Goal: Information Seeking & Learning: Get advice/opinions

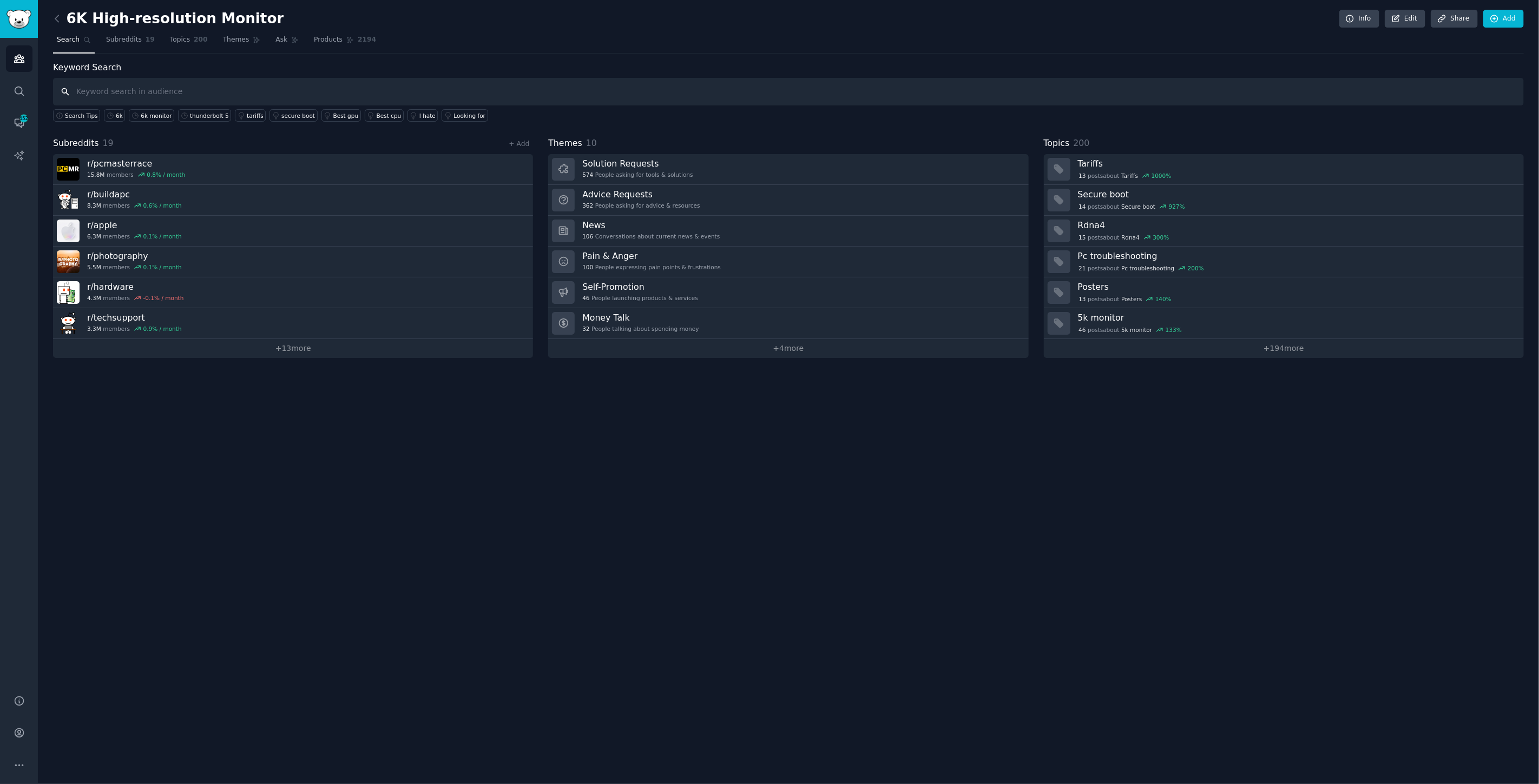
click at [220, 82] on input "text" at bounding box center [789, 92] width 1471 height 28
click at [285, 354] on link "+ 13 more" at bounding box center [293, 349] width 480 height 19
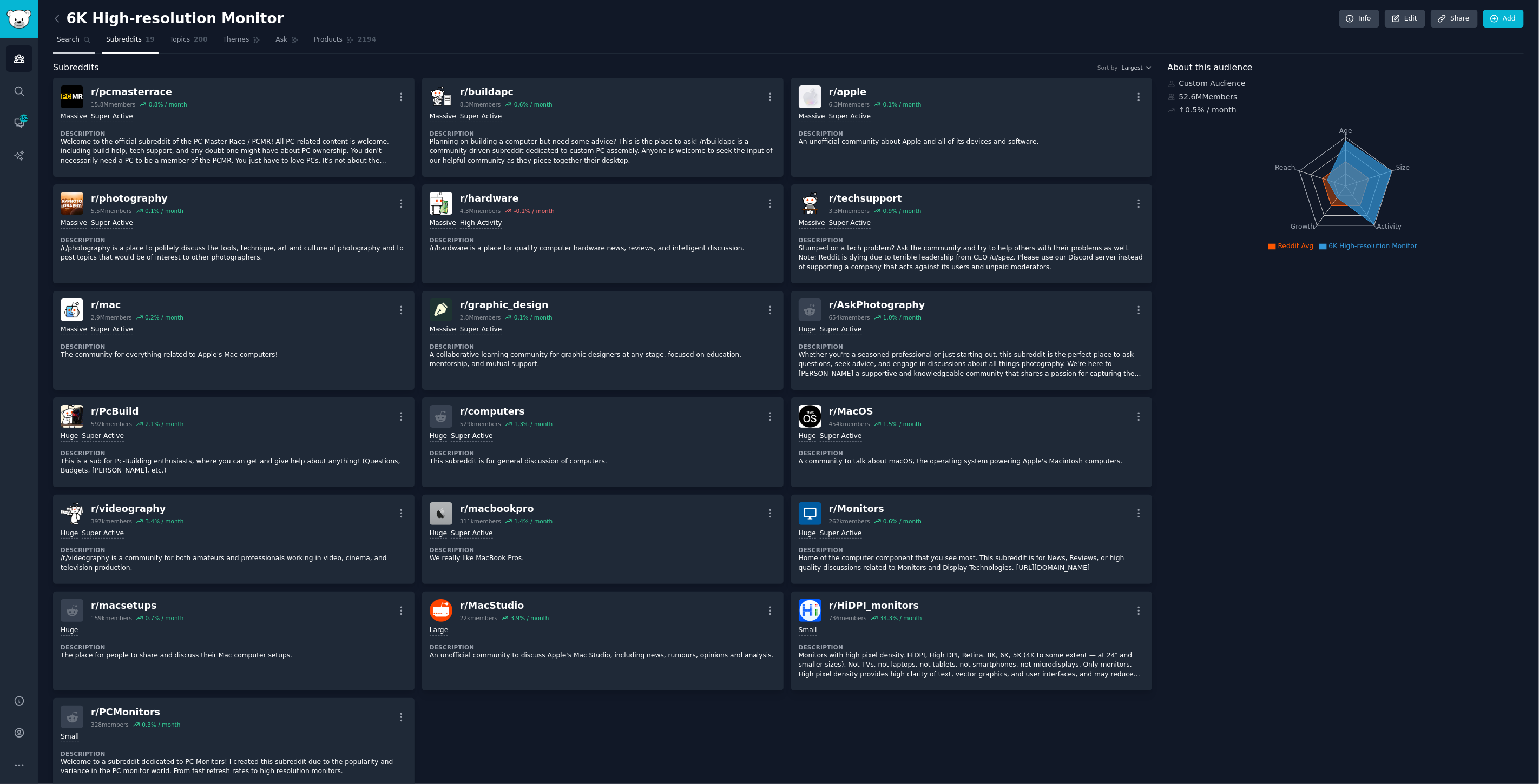
click at [70, 34] on link "Search" at bounding box center [73, 42] width 42 height 22
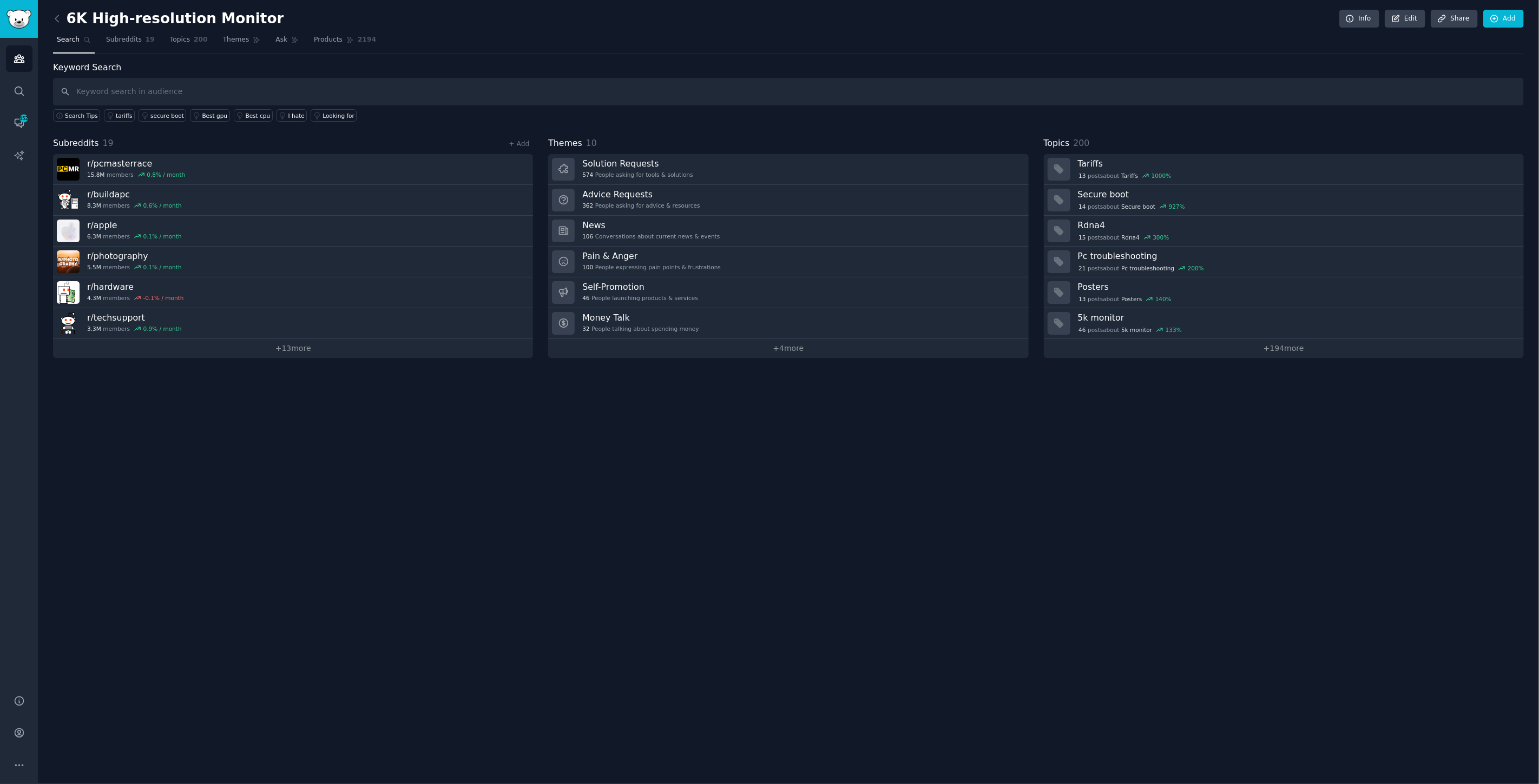
click at [266, 86] on input "text" at bounding box center [789, 92] width 1471 height 28
type input "studio display"
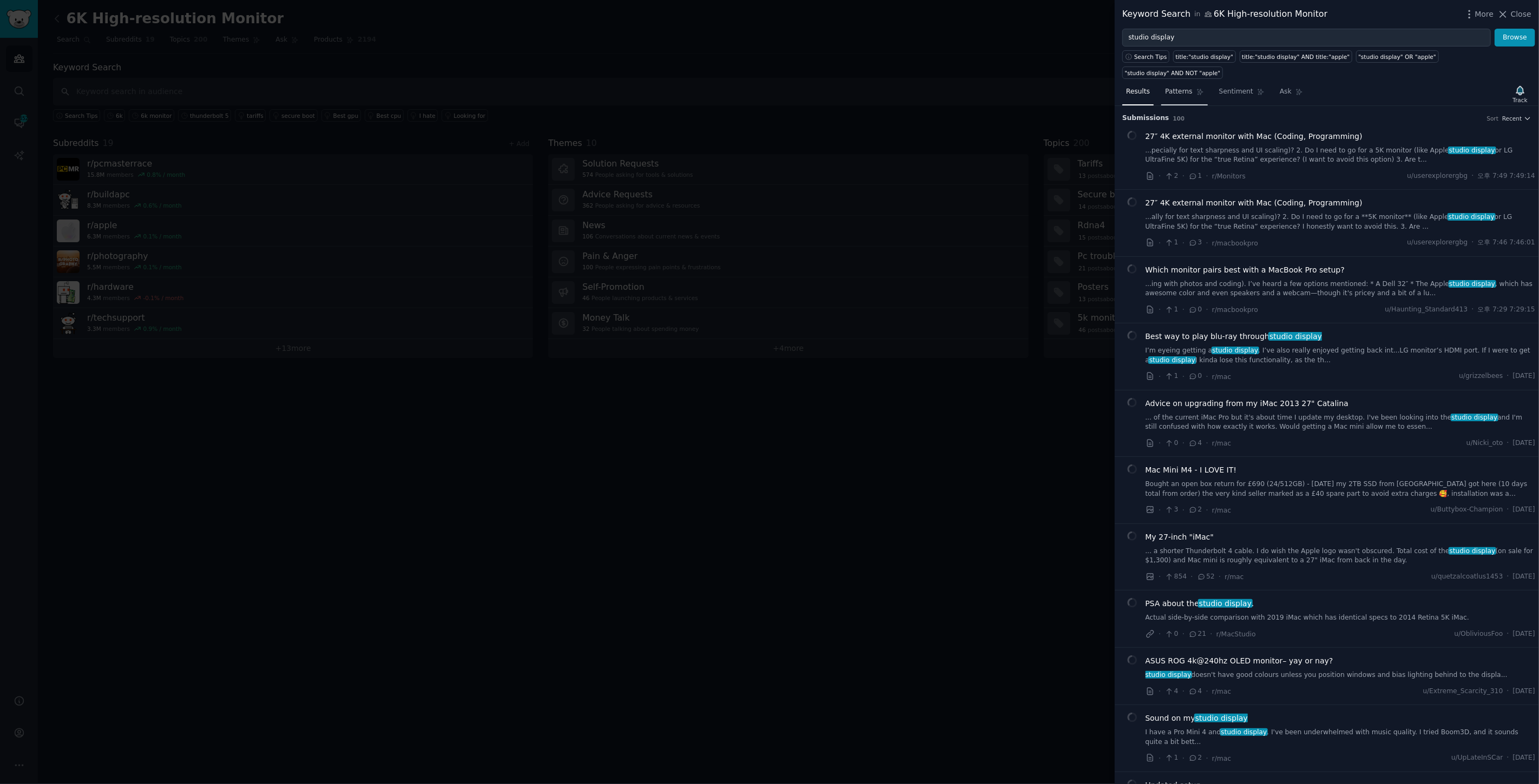
click at [1171, 83] on link "Patterns" at bounding box center [1185, 94] width 46 height 22
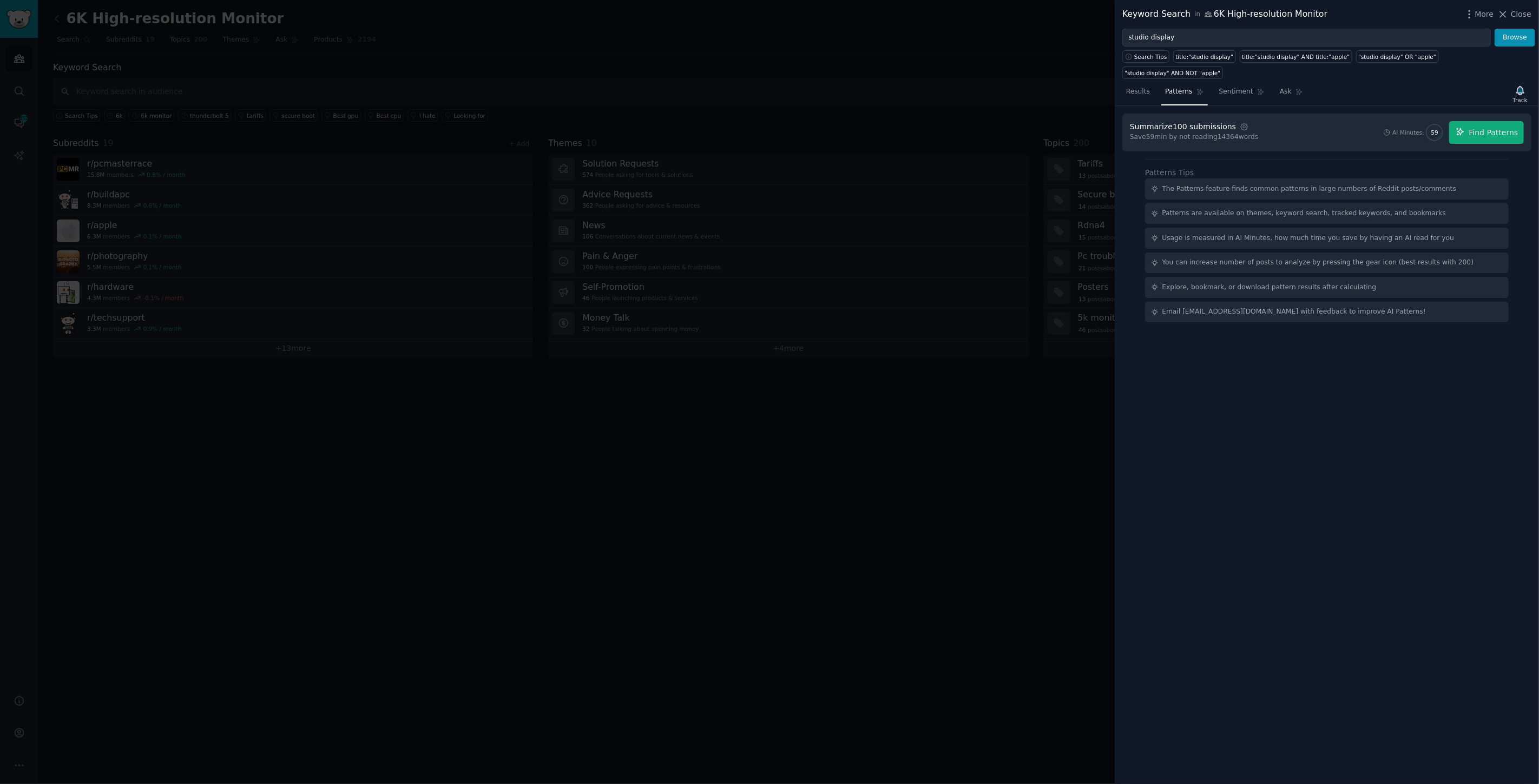
click at [1464, 8] on div "Keyword Search in 6K High-resolution Monitor More Close" at bounding box center [1327, 14] width 409 height 14
click at [1469, 10] on icon "button" at bounding box center [1470, 14] width 12 height 12
click at [1370, 44] on p "Advanced Search" at bounding box center [1378, 44] width 66 height 12
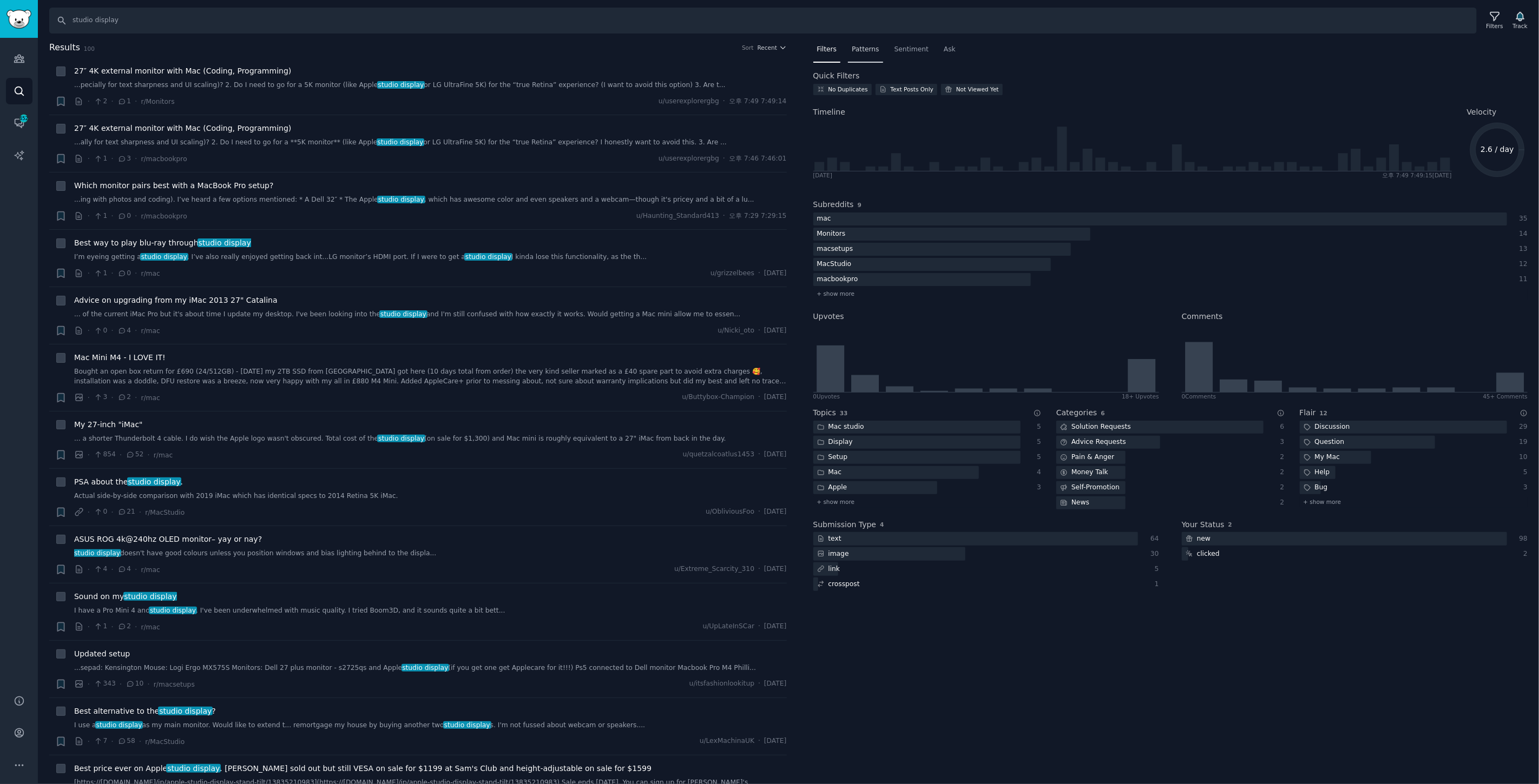
click at [863, 47] on span "Patterns" at bounding box center [865, 50] width 27 height 10
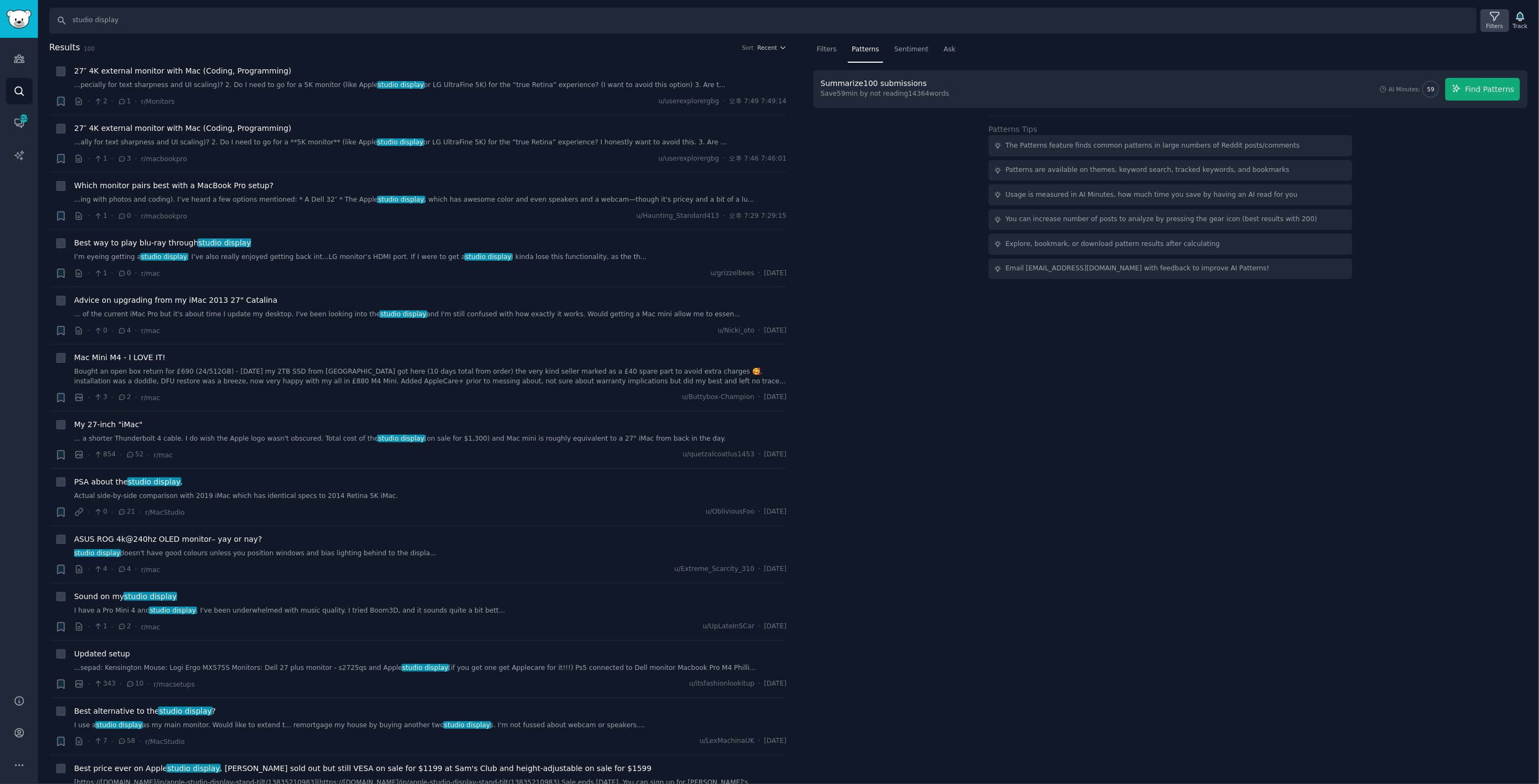
click at [1503, 24] on div "Filters" at bounding box center [1495, 26] width 17 height 7
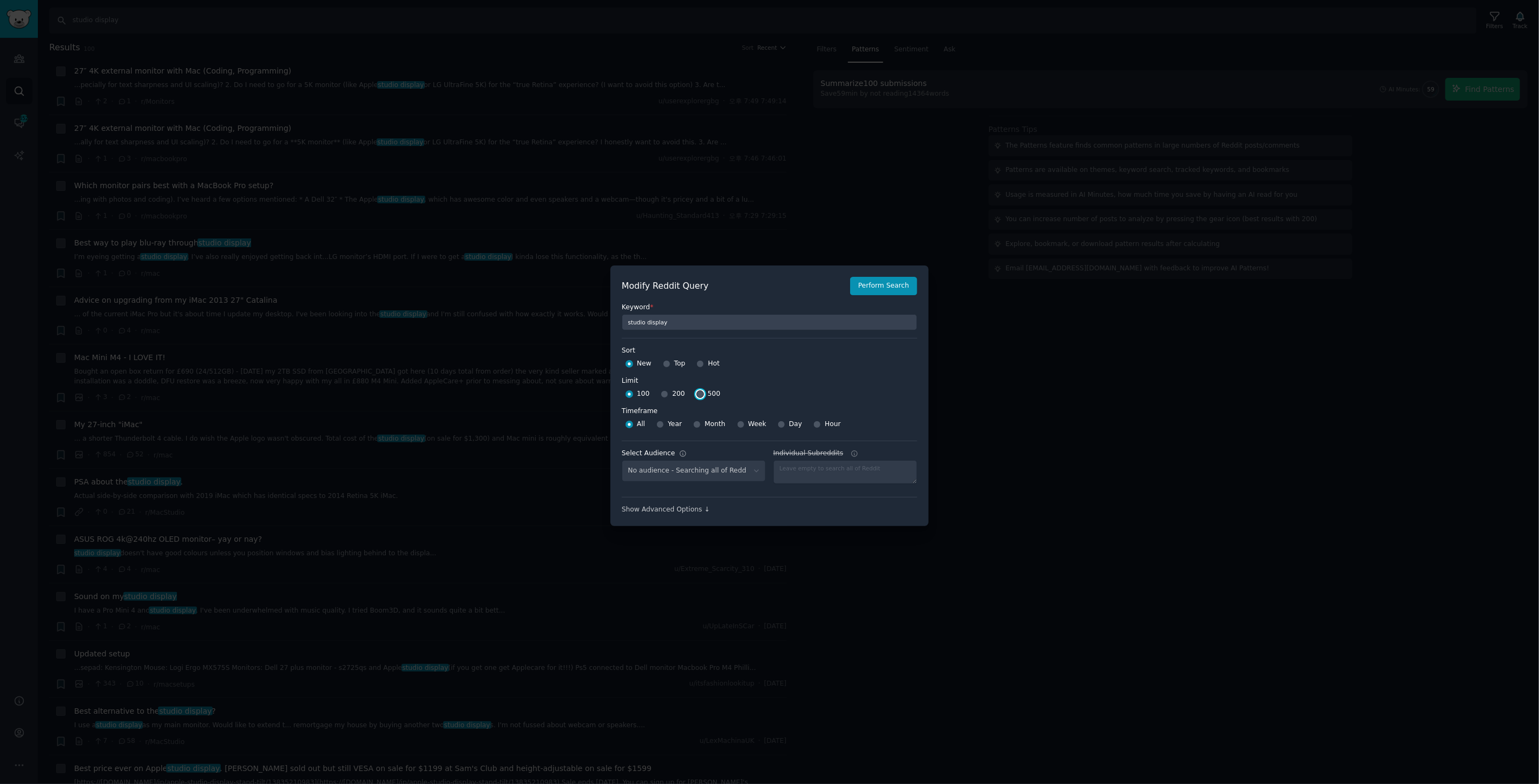
click at [697, 396] on input "500" at bounding box center [700, 394] width 7 height 7
radio input "true"
click at [885, 288] on button "Perform Search" at bounding box center [884, 286] width 67 height 18
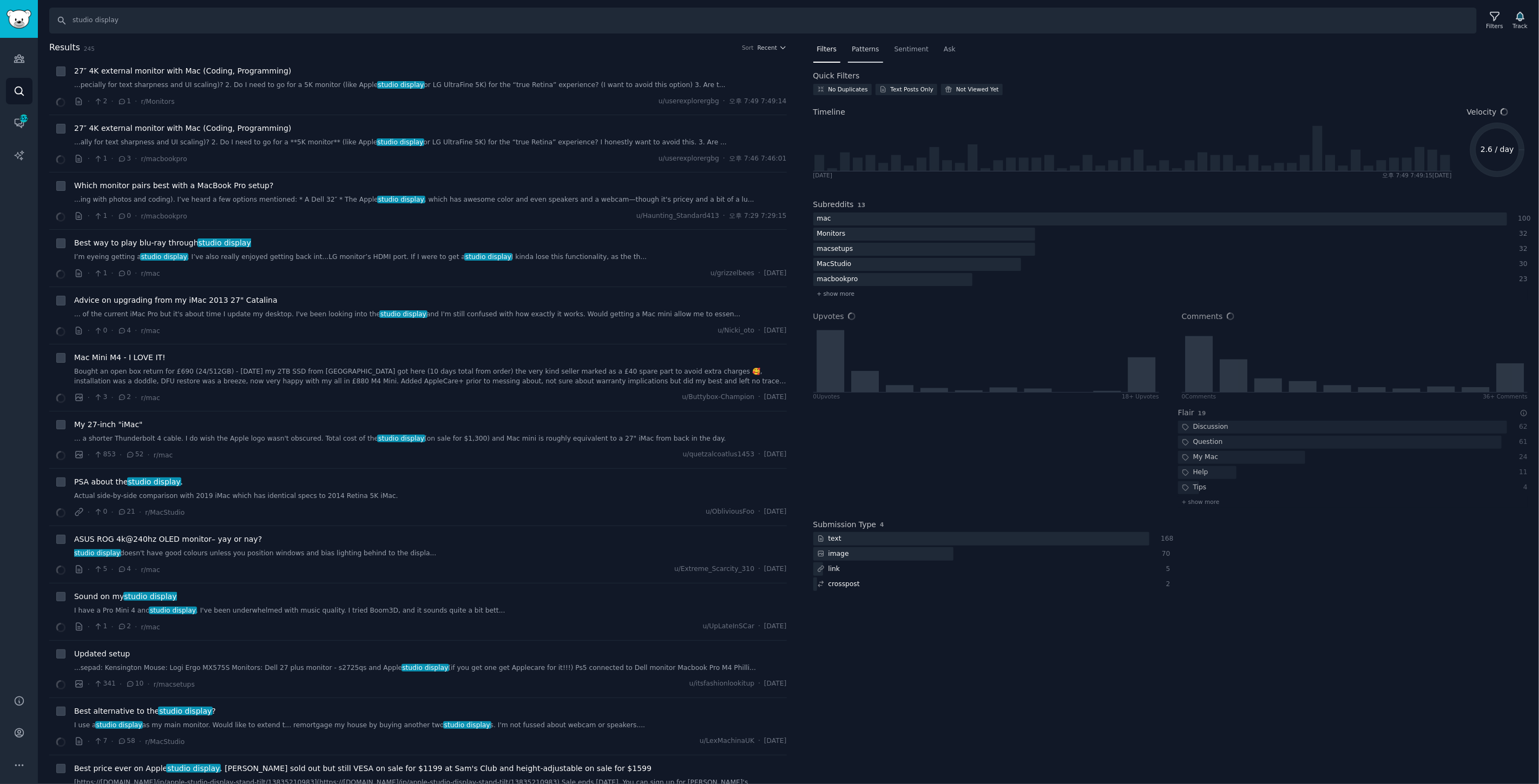
click at [864, 48] on span "Patterns" at bounding box center [865, 50] width 27 height 10
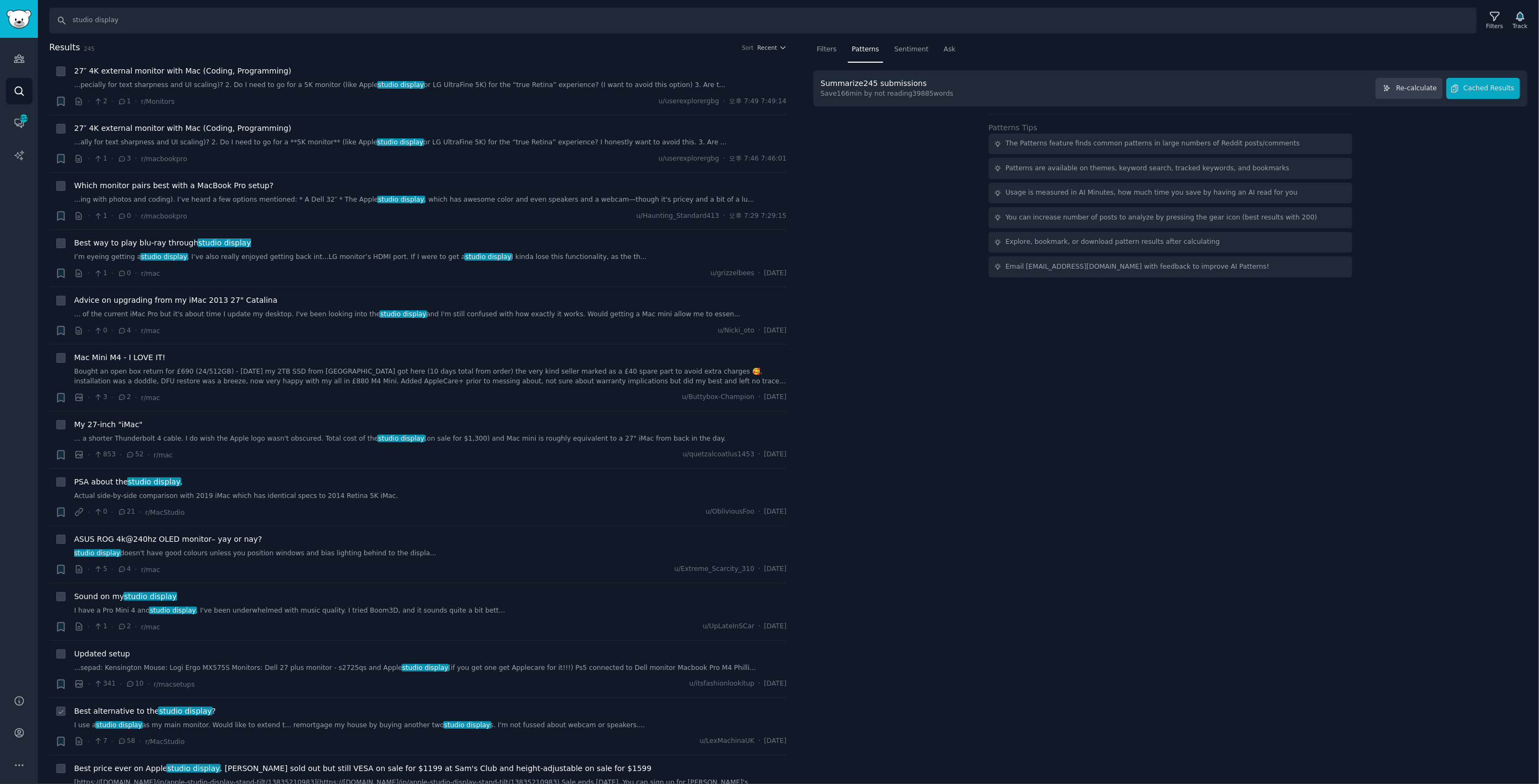
click at [86, 707] on span "Best alternative to the studio display ?" at bounding box center [145, 711] width 142 height 12
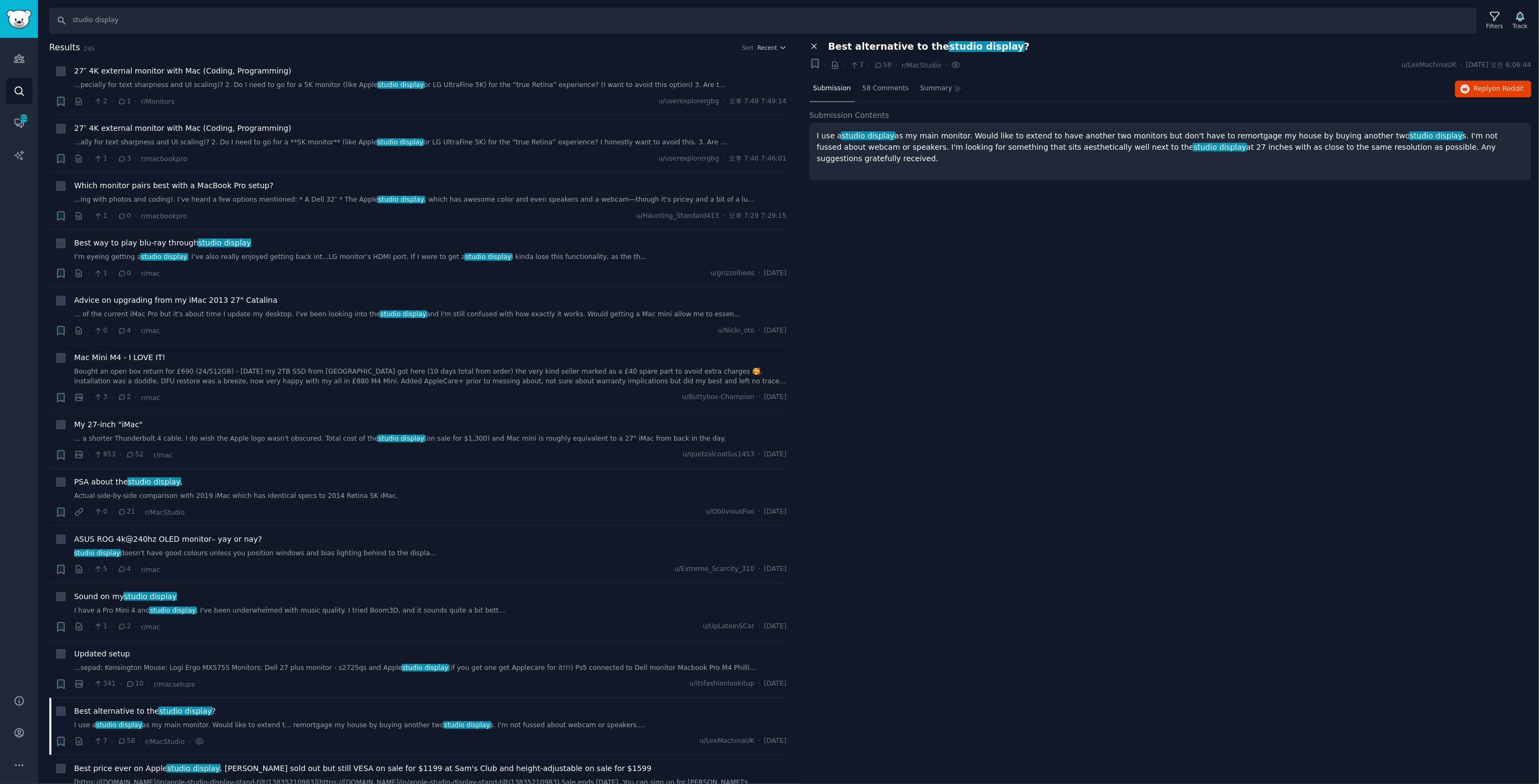
click at [814, 46] on icon at bounding box center [814, 46] width 5 height 5
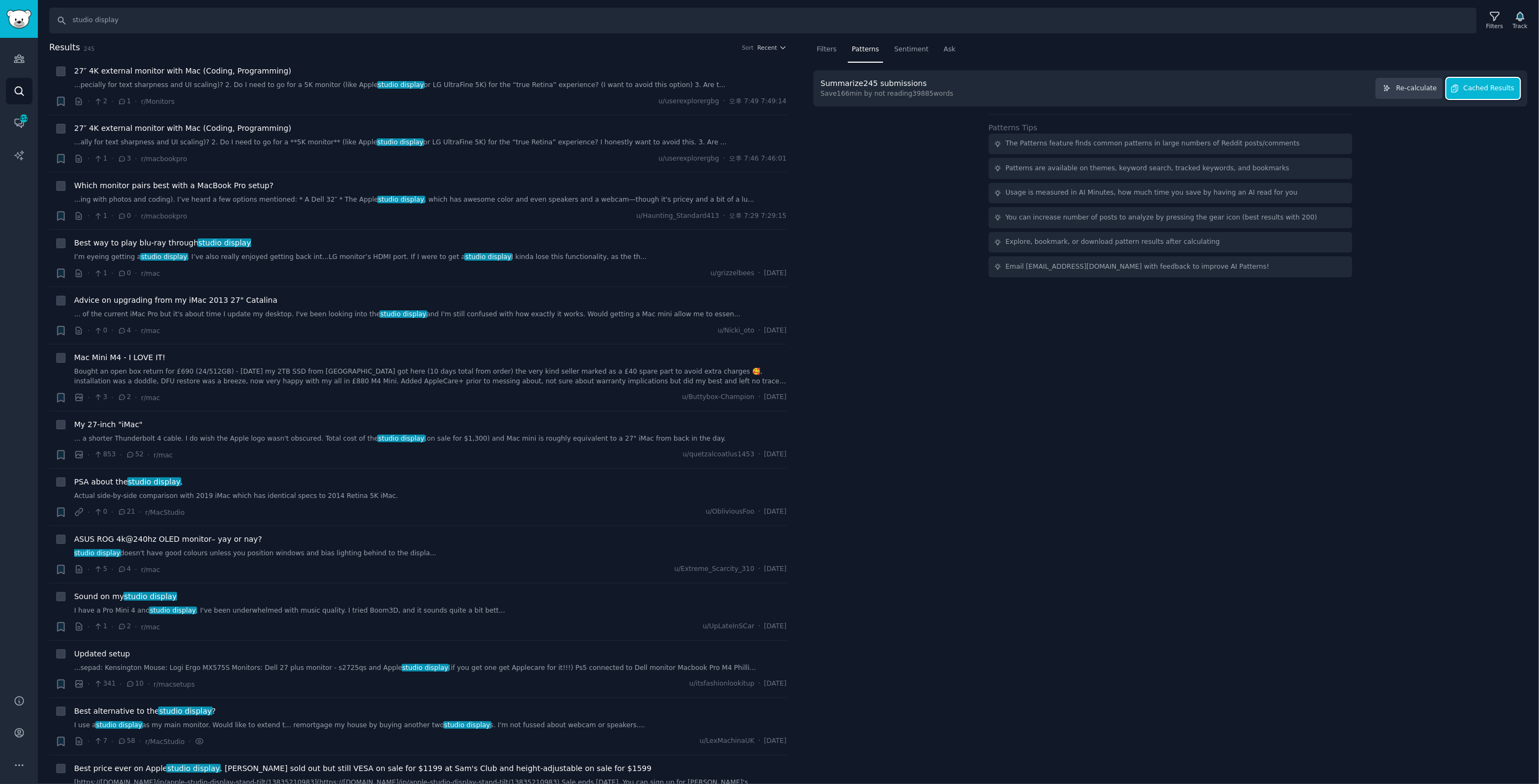
click at [1478, 86] on span "Cached Results" at bounding box center [1489, 88] width 51 height 10
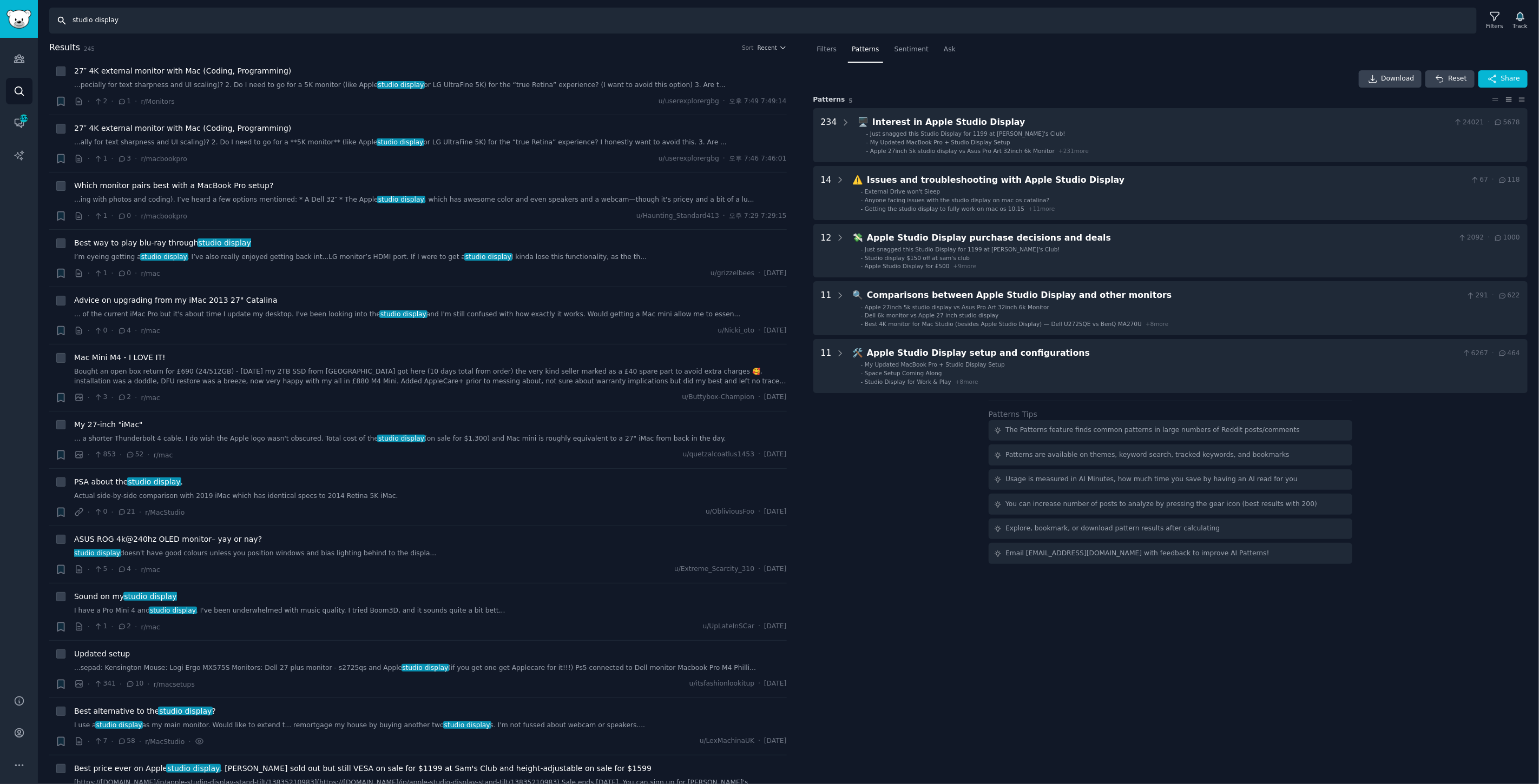
click at [166, 25] on input "studio display" at bounding box center [763, 20] width 1427 height 26
type input "s"
type input "ㅅ"
type input "p"
type input "t"
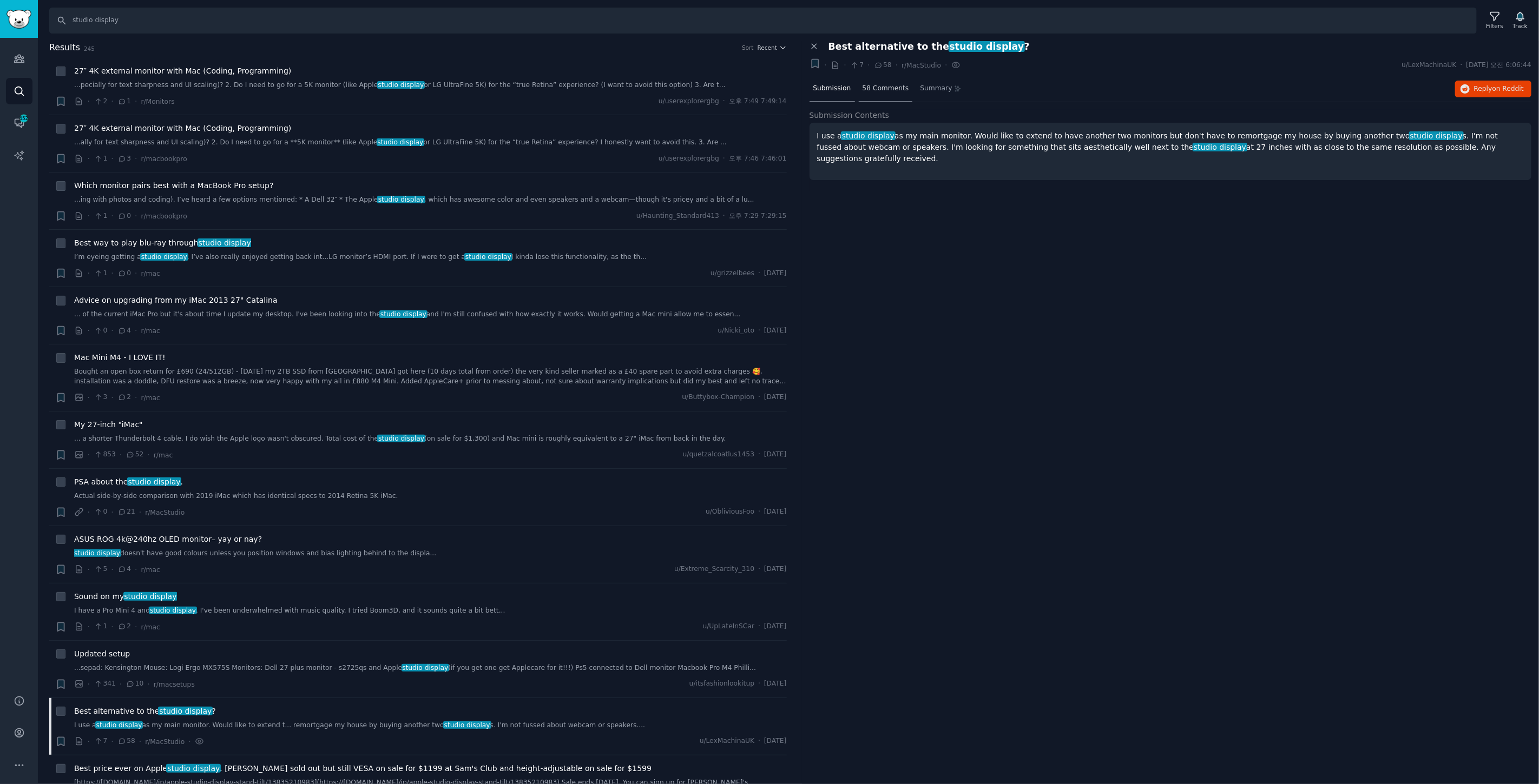
click at [870, 88] on span "58 Comments" at bounding box center [886, 88] width 46 height 10
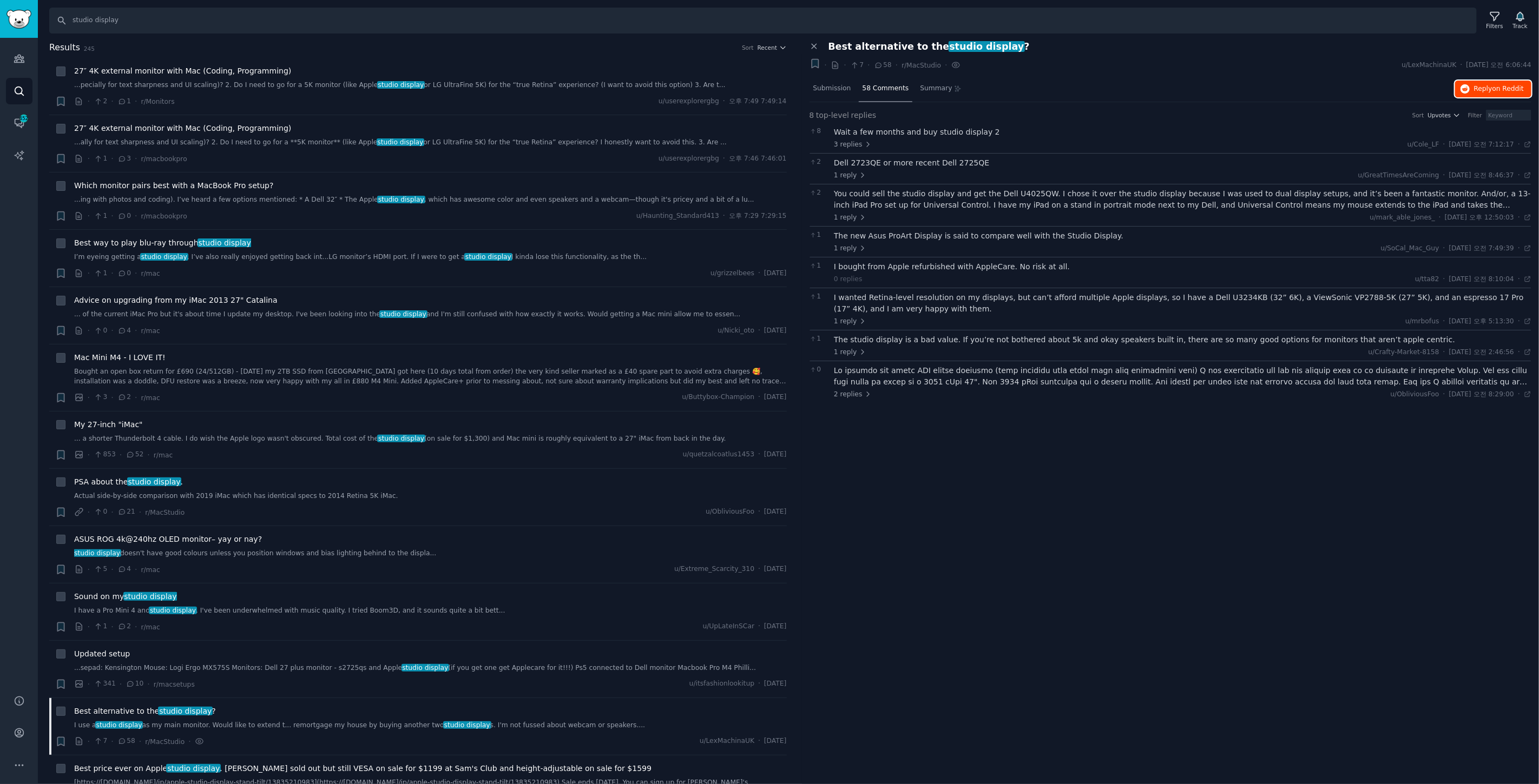
click at [1480, 85] on span "Reply on Reddit" at bounding box center [1499, 89] width 50 height 10
click at [827, 81] on div "Submission" at bounding box center [832, 89] width 46 height 26
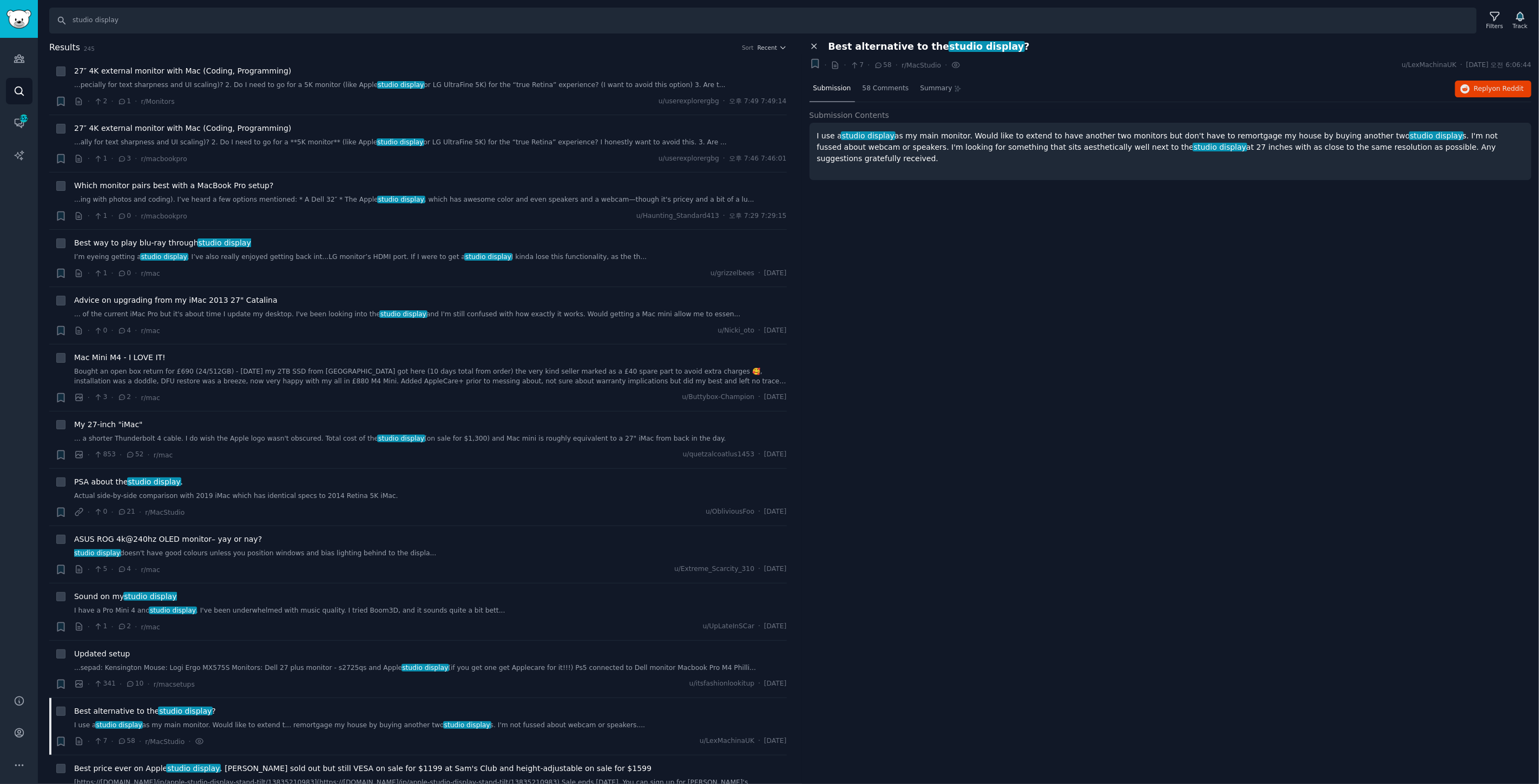
click at [813, 48] on icon at bounding box center [814, 46] width 5 height 5
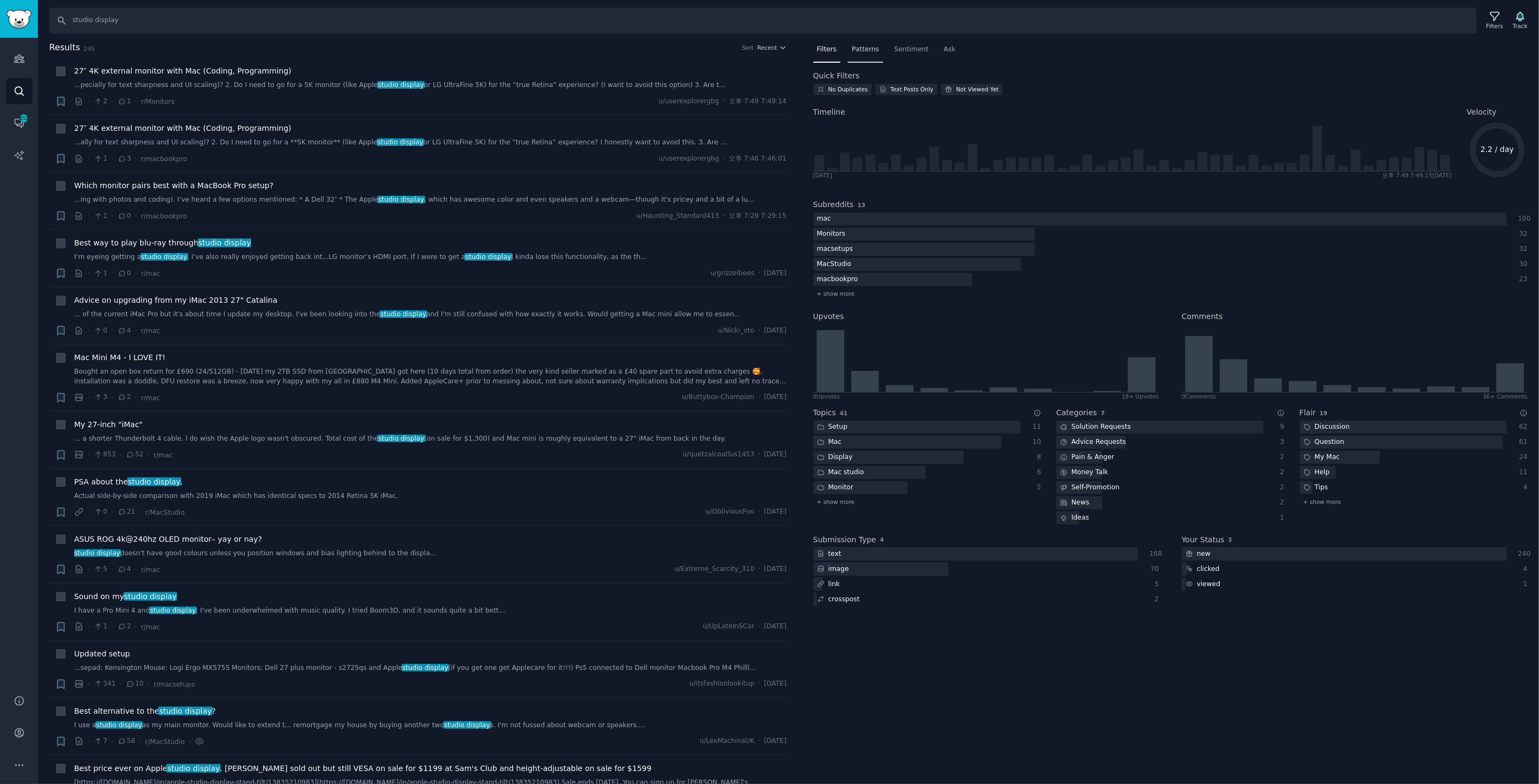
click at [869, 50] on span "Patterns" at bounding box center [865, 50] width 27 height 10
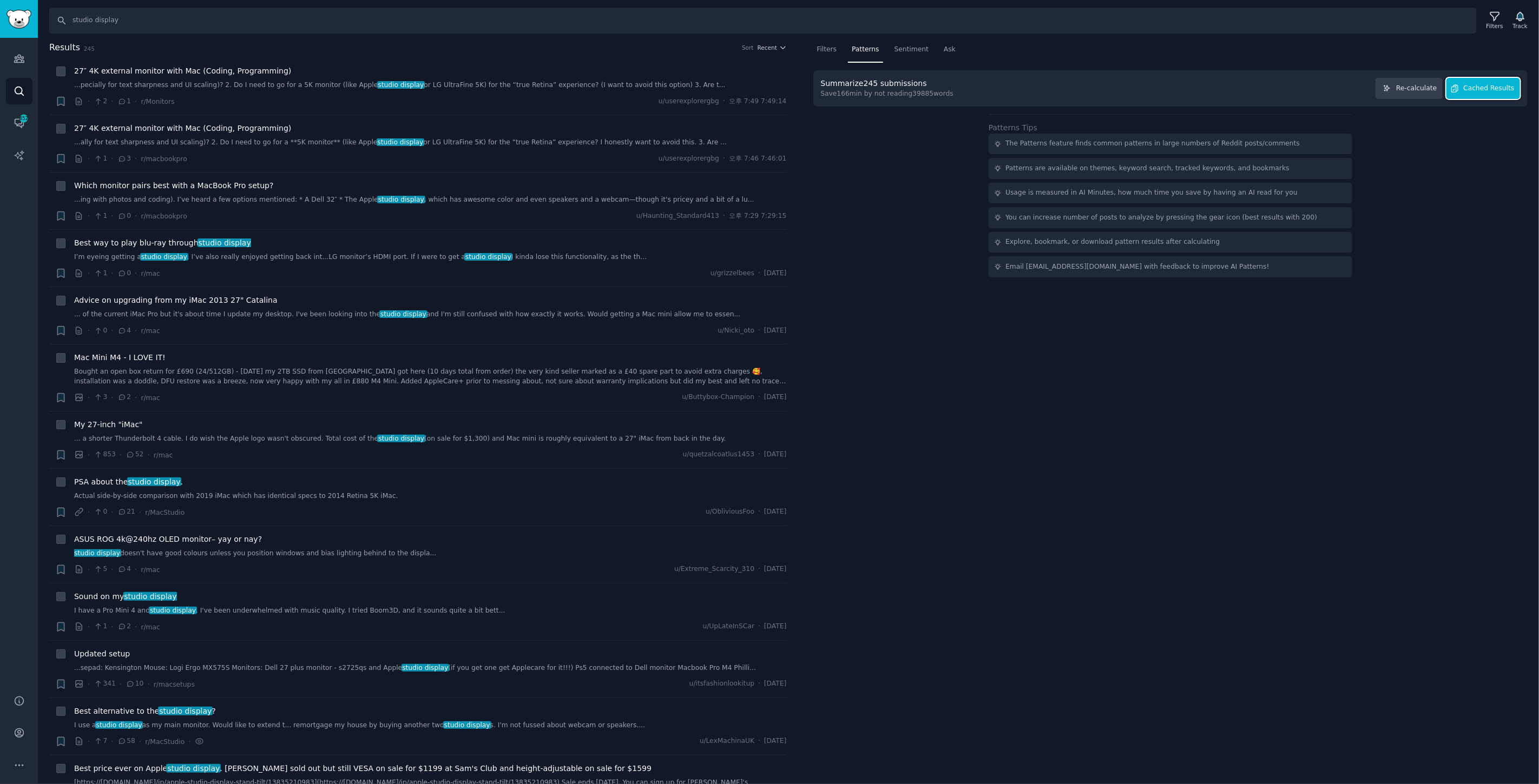
click at [1470, 88] on span "Cached Results" at bounding box center [1489, 88] width 51 height 10
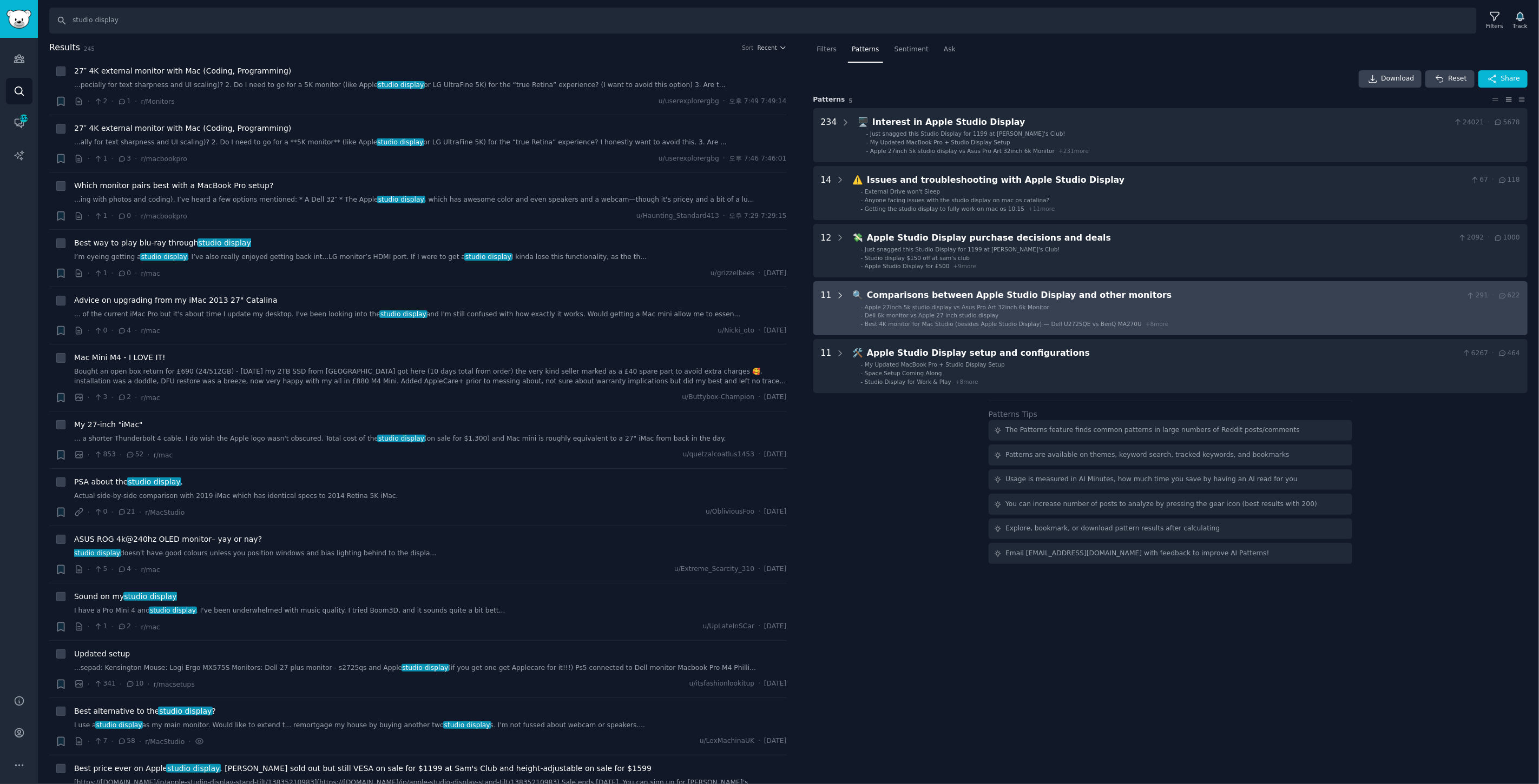
click at [839, 292] on icon at bounding box center [840, 296] width 10 height 10
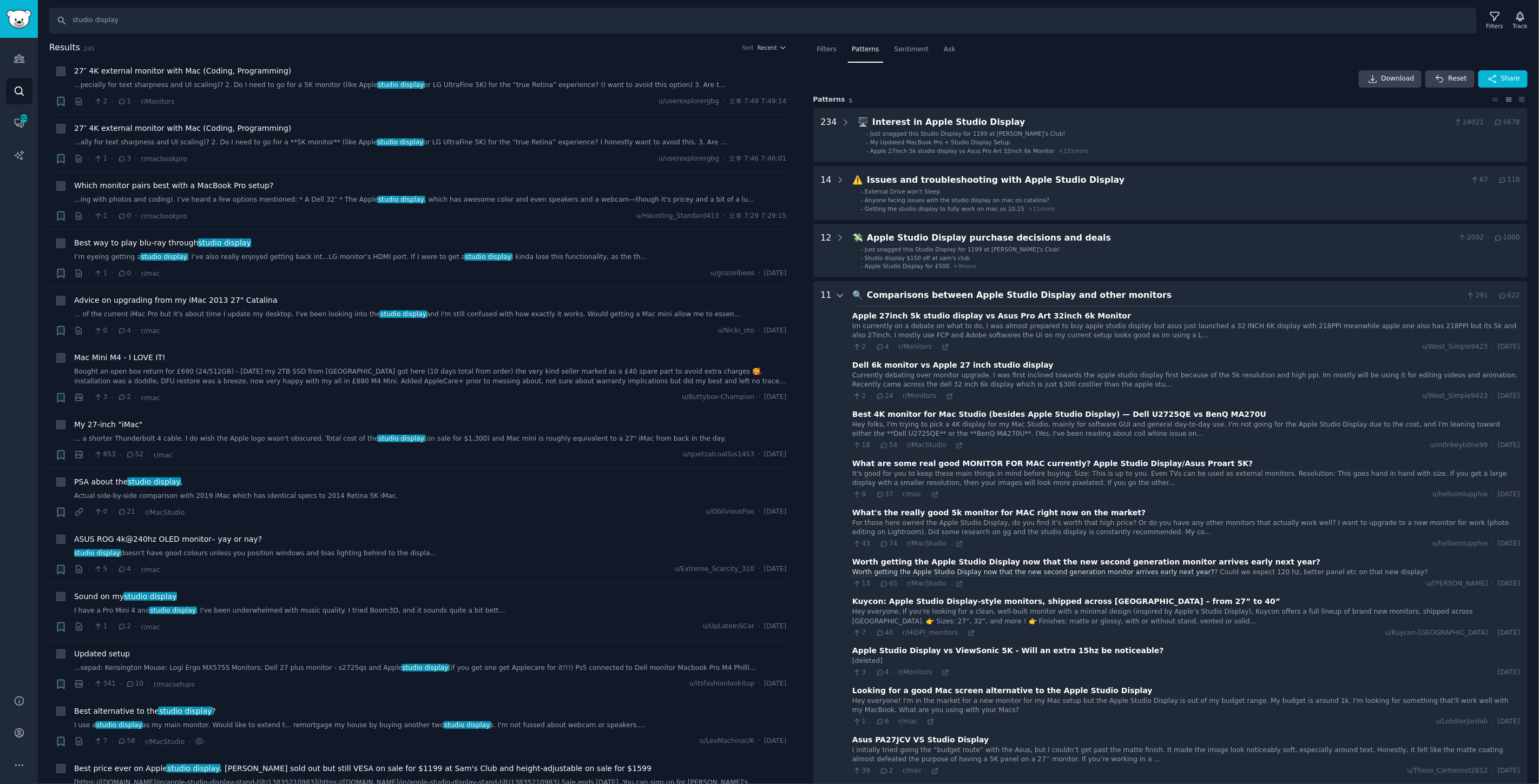
scroll to position [240, 0]
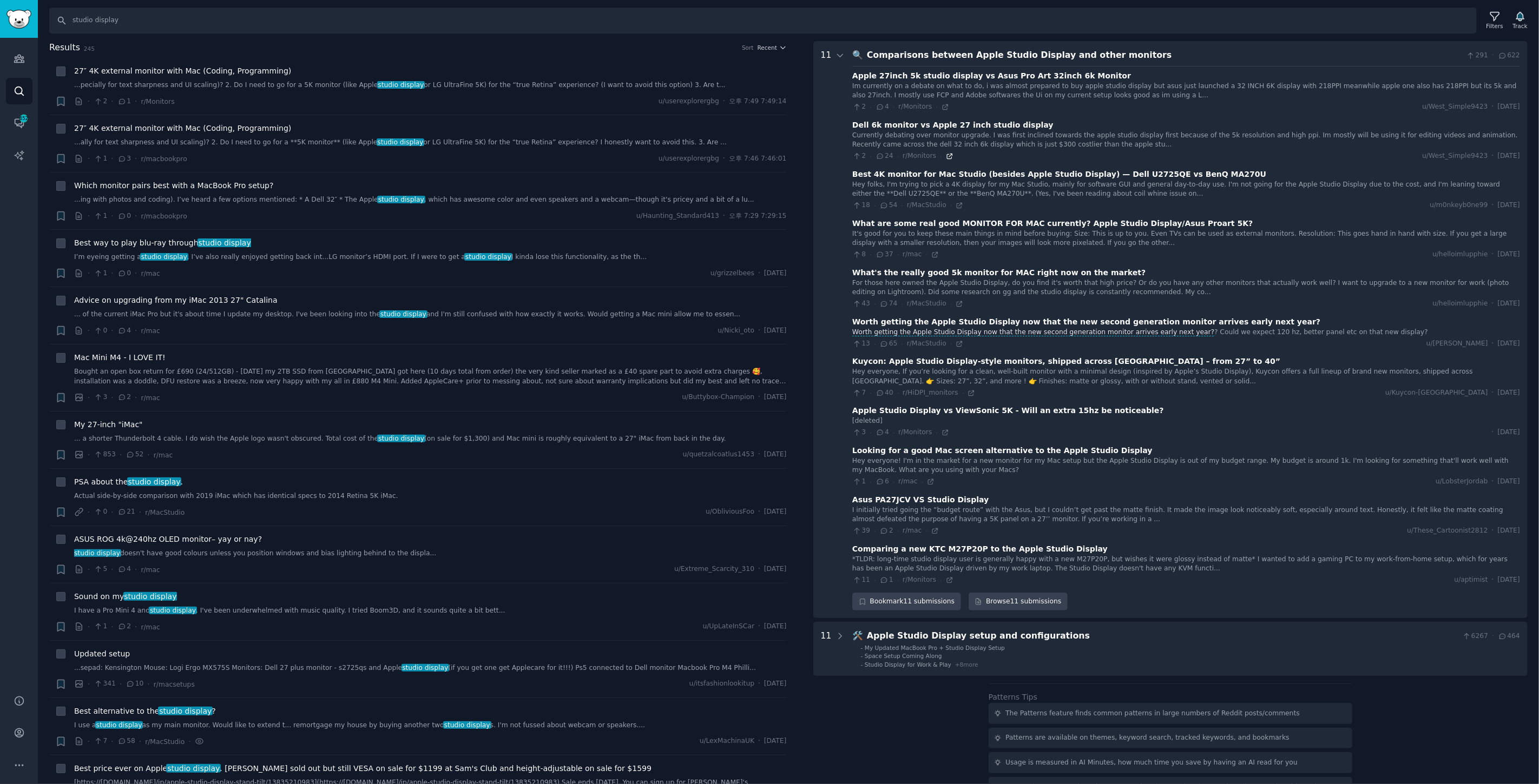
click at [946, 155] on icon at bounding box center [949, 156] width 7 height 7
